Goal: Use online tool/utility: Utilize a website feature to perform a specific function

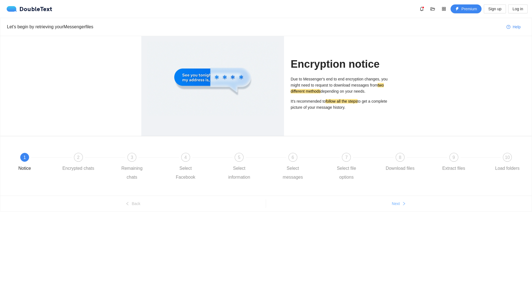
click at [392, 207] on button "Next" at bounding box center [399, 203] width 266 height 9
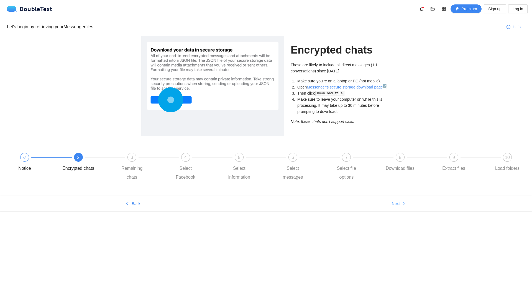
click at [392, 207] on button "Next" at bounding box center [399, 203] width 266 height 9
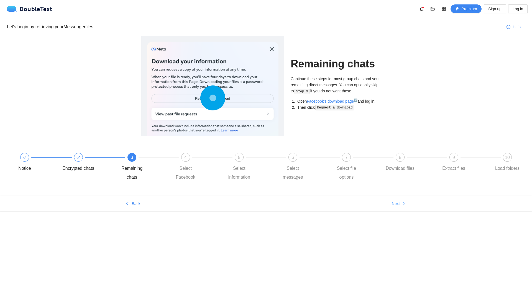
click at [392, 207] on button "Next" at bounding box center [399, 203] width 266 height 9
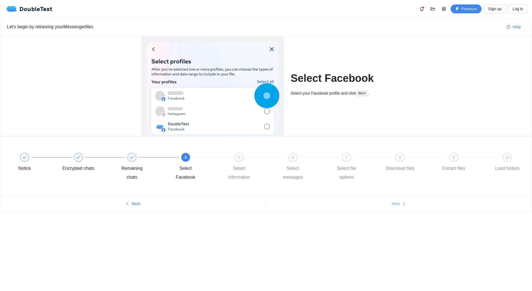
click at [392, 207] on button "Next" at bounding box center [399, 203] width 266 height 9
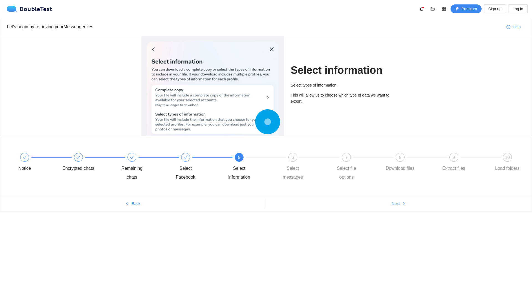
click at [392, 207] on button "Next" at bounding box center [399, 203] width 266 height 9
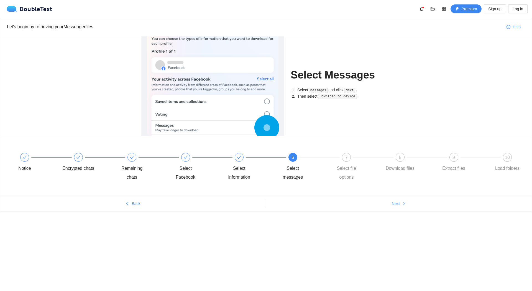
click at [392, 207] on button "Next" at bounding box center [399, 203] width 266 height 9
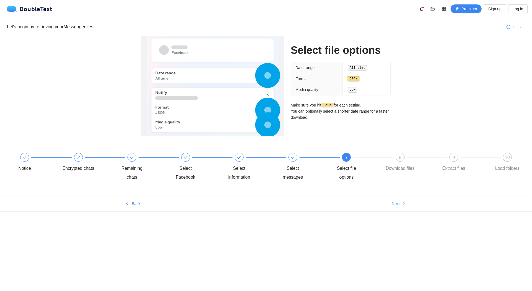
click at [392, 207] on button "Next" at bounding box center [399, 203] width 266 height 9
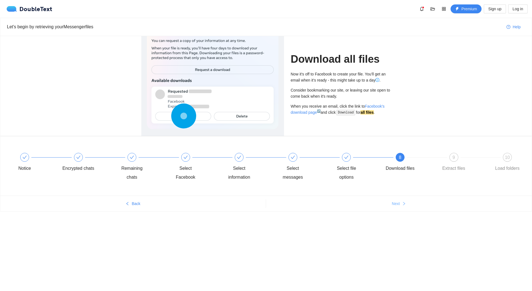
click at [392, 207] on button "Next" at bounding box center [399, 203] width 266 height 9
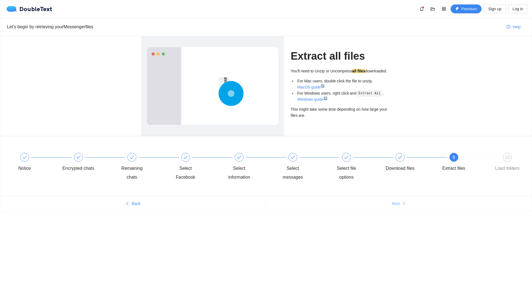
click at [392, 207] on button "Next" at bounding box center [399, 203] width 266 height 9
